Goal: Transaction & Acquisition: Purchase product/service

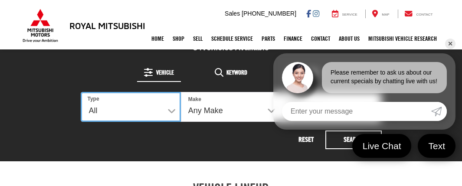
click at [169, 111] on select "All New Used" at bounding box center [131, 107] width 100 height 30
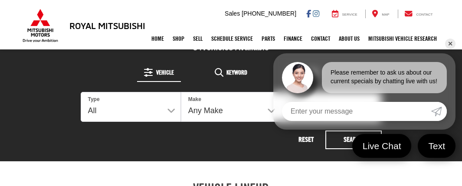
click at [451, 44] on link "✕" at bounding box center [450, 44] width 10 height 10
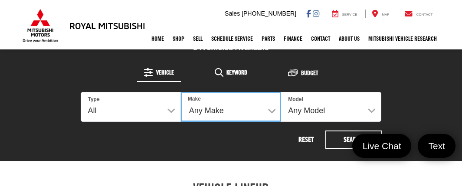
click at [272, 110] on select "Any Make Buick Chevrolet Dodge Ford GMC Honda Hyundai Jeep Kia Mitsubishi Nissa…" at bounding box center [231, 107] width 100 height 30
select select "Ford"
click at [181, 92] on select "Any Make Buick Chevrolet Dodge Ford GMC Honda Hyundai Jeep Kia Mitsubishi Nissa…" at bounding box center [231, 107] width 100 height 30
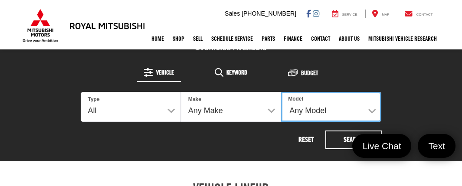
click at [371, 106] on select "Any Model F-150" at bounding box center [331, 107] width 100 height 30
select select "F-150"
click at [281, 92] on select "Any Model F-150" at bounding box center [331, 107] width 100 height 30
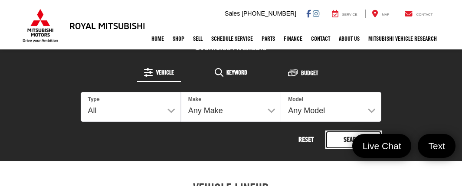
click at [346, 139] on button "Search" at bounding box center [353, 140] width 56 height 19
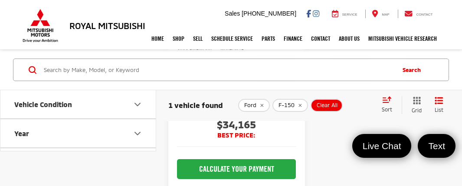
scroll to position [242, 0]
